Goal: Task Accomplishment & Management: Manage account settings

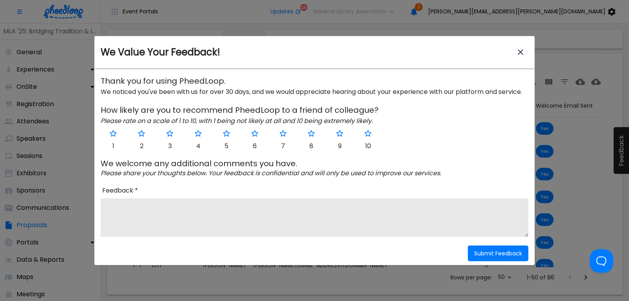
click at [521, 52] on icon "close-modal" at bounding box center [520, 52] width 9 height 9
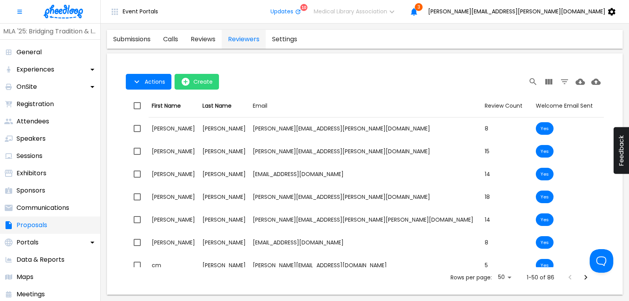
click at [31, 226] on p "Proposals" at bounding box center [32, 225] width 31 height 9
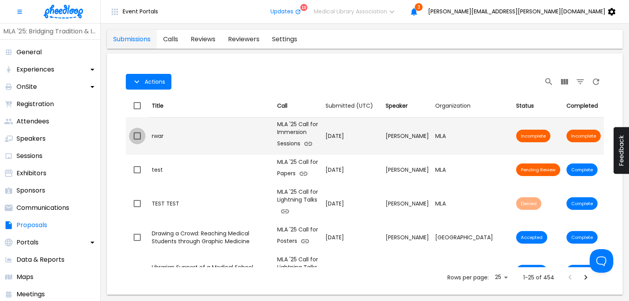
click at [134, 138] on input "checkbox" at bounding box center [137, 136] width 17 height 17
checkbox input "true"
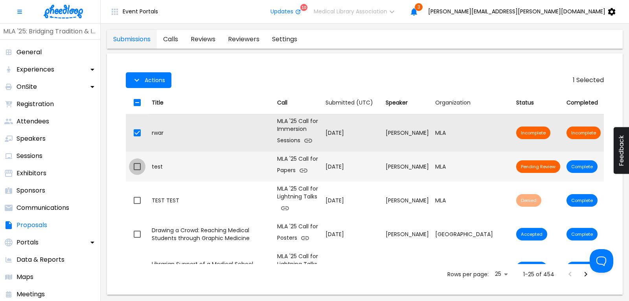
click at [136, 166] on input "checkbox" at bounding box center [137, 166] width 17 height 17
checkbox input "true"
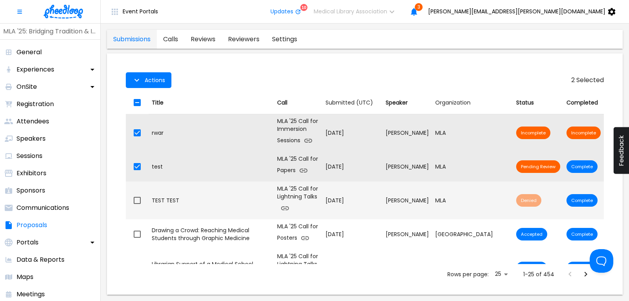
click at [136, 198] on input "checkbox" at bounding box center [137, 200] width 17 height 17
checkbox input "true"
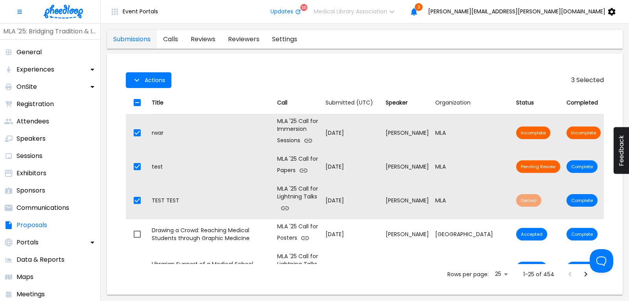
click at [61, 9] on img at bounding box center [63, 12] width 39 height 14
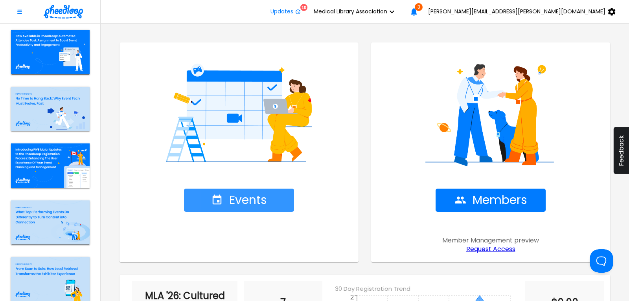
click at [239, 201] on span "Events" at bounding box center [239, 200] width 56 height 14
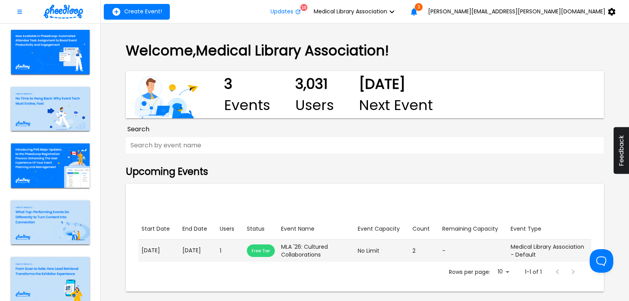
click at [208, 252] on p "[DATE]" at bounding box center [197, 250] width 31 height 8
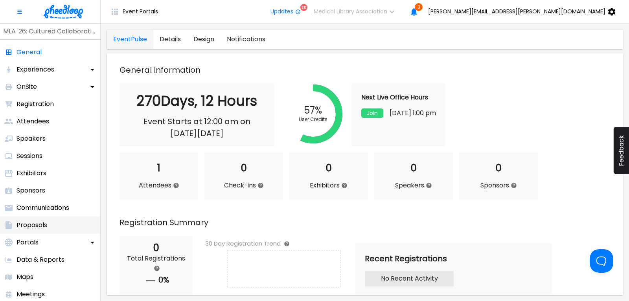
click at [35, 221] on p "Proposals" at bounding box center [32, 225] width 31 height 9
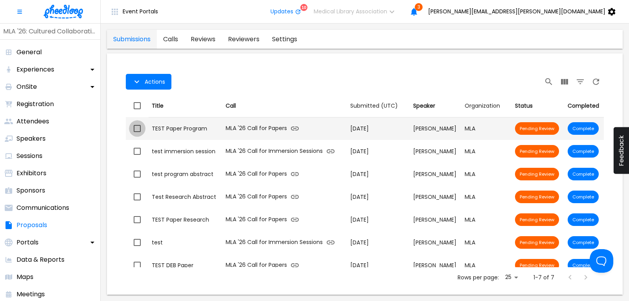
click at [137, 128] on input "checkbox" at bounding box center [137, 128] width 17 height 17
checkbox input "true"
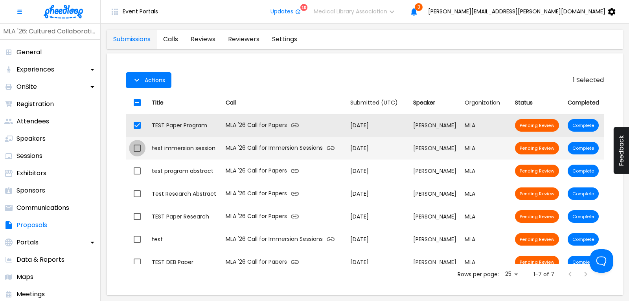
click at [137, 151] on input "checkbox" at bounding box center [137, 148] width 17 height 17
checkbox input "true"
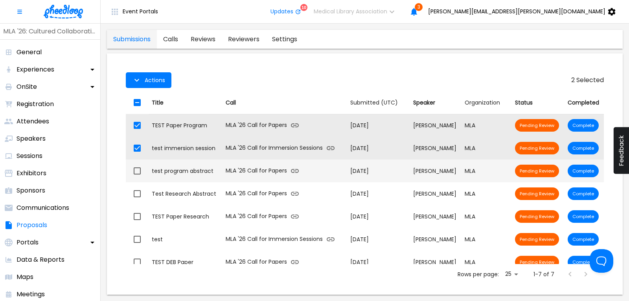
click at [138, 169] on input "checkbox" at bounding box center [137, 171] width 17 height 17
checkbox input "true"
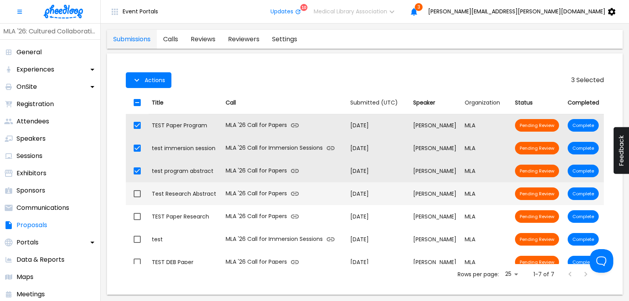
click at [135, 194] on input "checkbox" at bounding box center [137, 194] width 17 height 17
checkbox input "true"
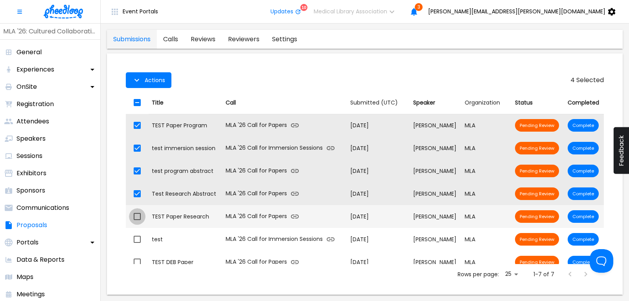
click at [137, 215] on input "checkbox" at bounding box center [137, 216] width 17 height 17
checkbox input "true"
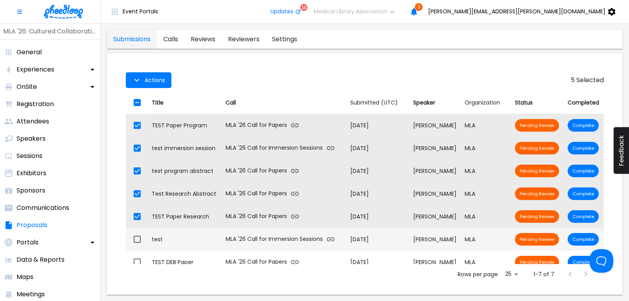
click at [137, 238] on input "checkbox" at bounding box center [137, 239] width 17 height 17
checkbox input "true"
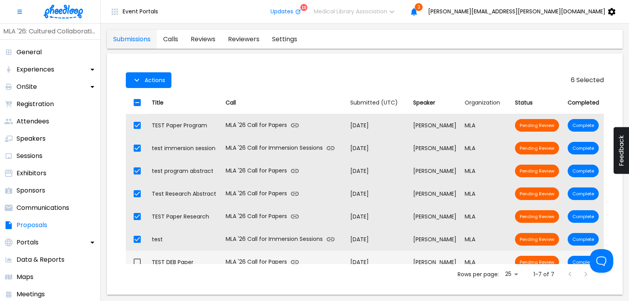
click at [137, 261] on input "checkbox" at bounding box center [137, 262] width 17 height 17
checkbox input "true"
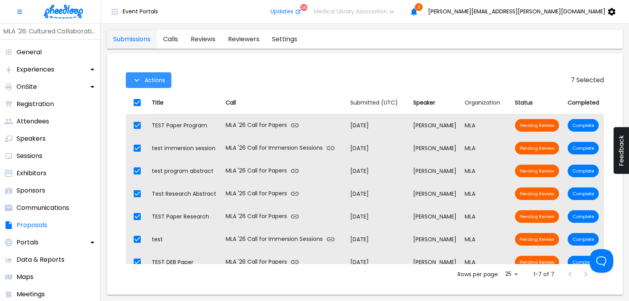
click at [150, 78] on span "Actions" at bounding box center [155, 80] width 20 height 6
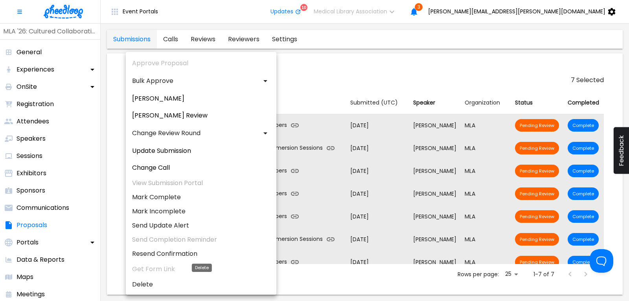
click at [144, 285] on li "Delete" at bounding box center [201, 285] width 151 height 14
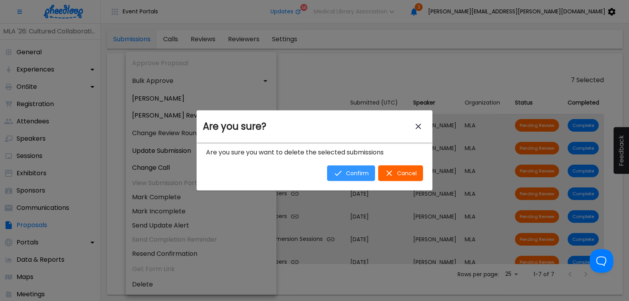
click at [353, 171] on span "Confirm" at bounding box center [357, 173] width 23 height 6
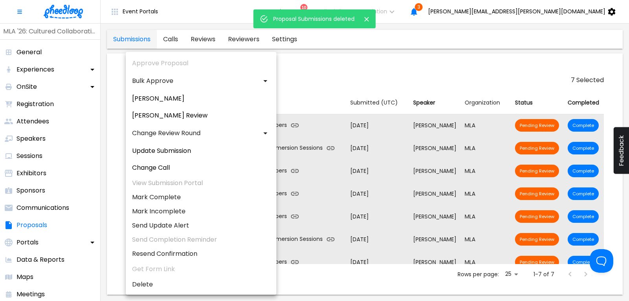
checkbox input "false"
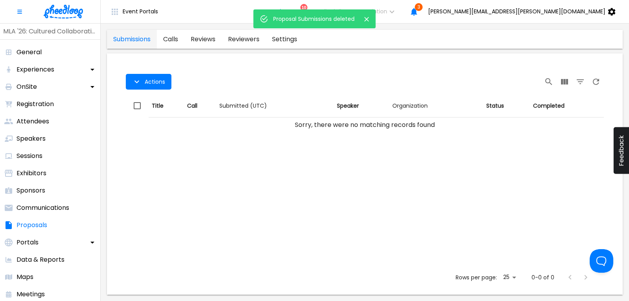
click at [283, 77] on span "Actions" at bounding box center [241, 82] width 230 height 16
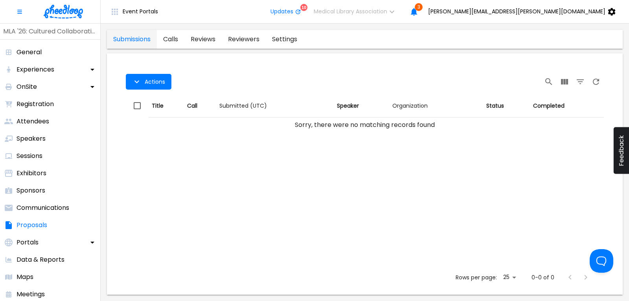
click at [70, 7] on img at bounding box center [63, 12] width 39 height 14
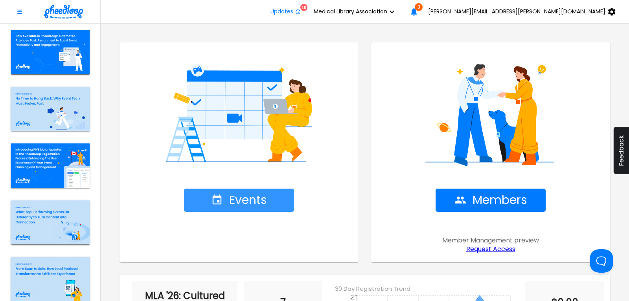
click at [251, 206] on span "Events" at bounding box center [239, 200] width 56 height 14
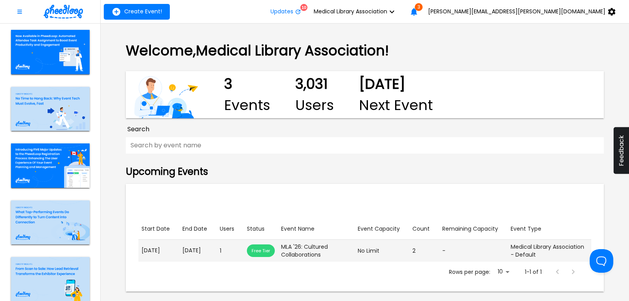
click at [190, 253] on p "[DATE]" at bounding box center [197, 250] width 31 height 8
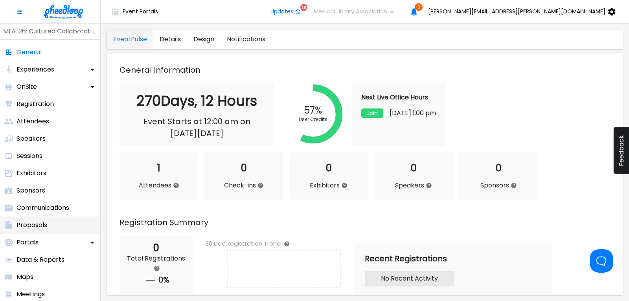
click at [22, 220] on li "Proposals" at bounding box center [50, 225] width 100 height 17
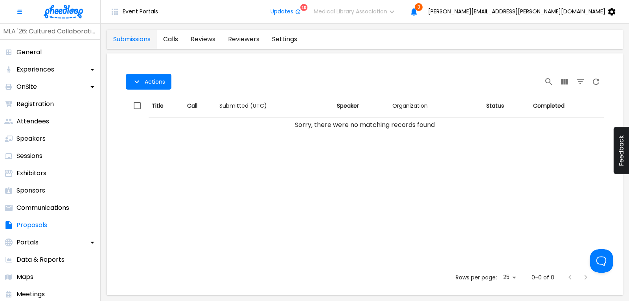
click at [175, 37] on link "calls" at bounding box center [171, 39] width 28 height 19
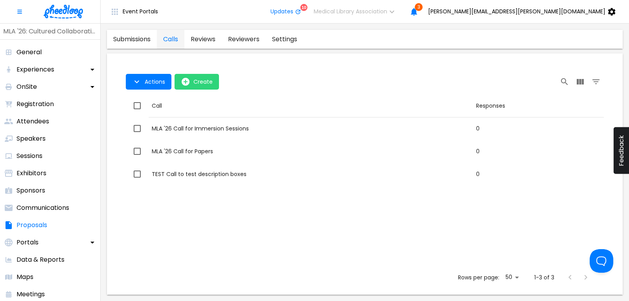
click at [52, 11] on img at bounding box center [63, 12] width 39 height 14
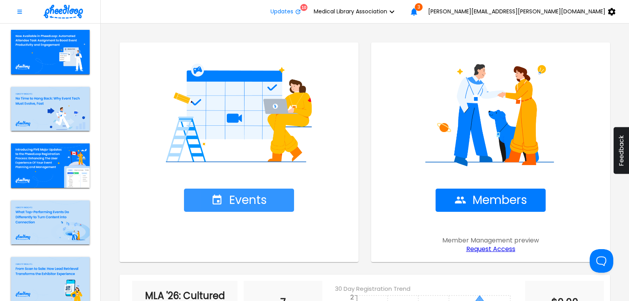
click at [243, 194] on span "Events" at bounding box center [239, 200] width 56 height 14
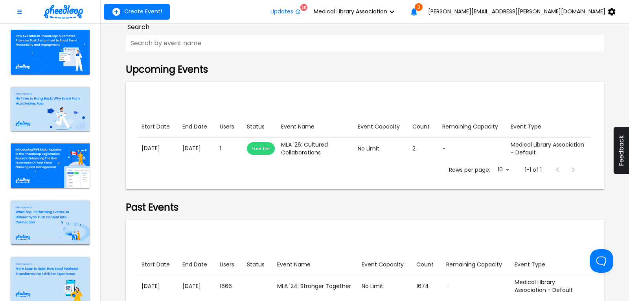
scroll to position [106, 0]
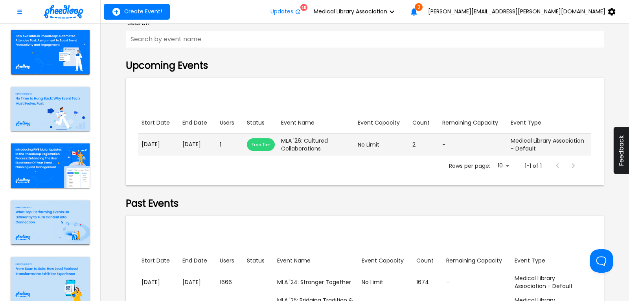
click at [168, 143] on p "[DATE]" at bounding box center [159, 144] width 35 height 8
